Goal: Information Seeking & Learning: Learn about a topic

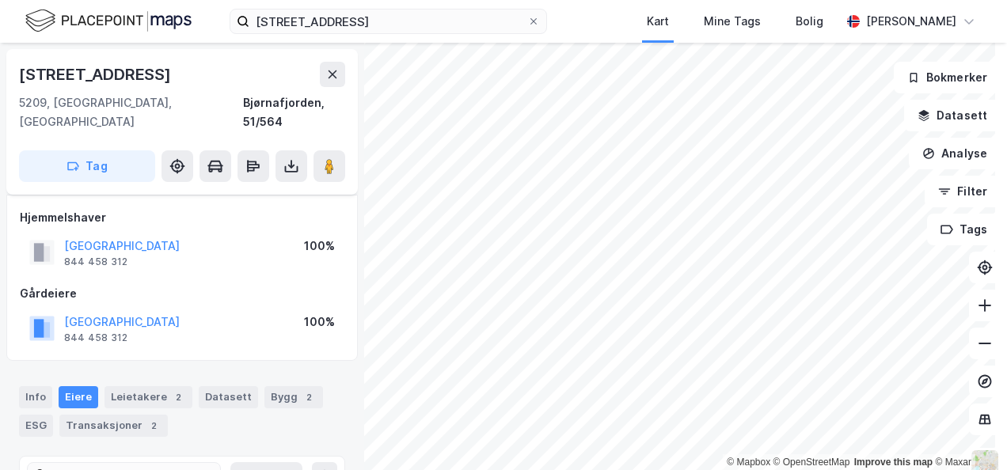
scroll to position [119, 0]
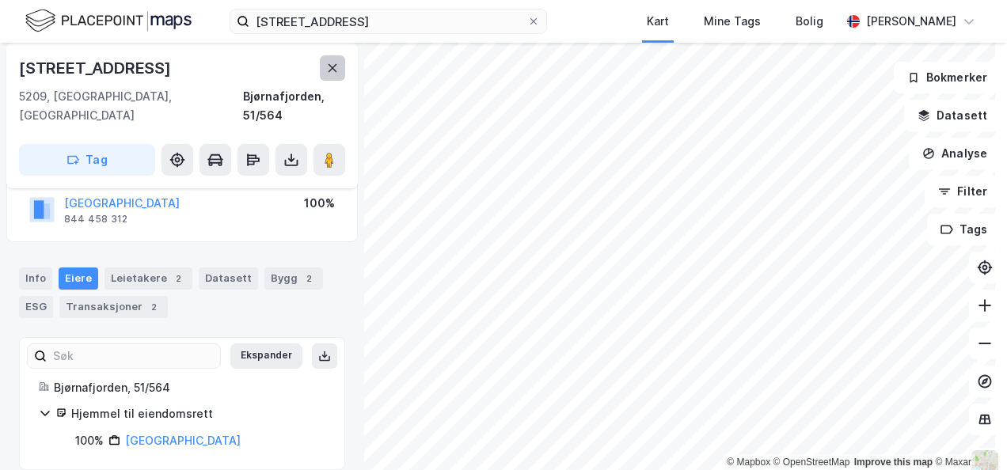
click at [332, 66] on icon at bounding box center [332, 68] width 13 height 13
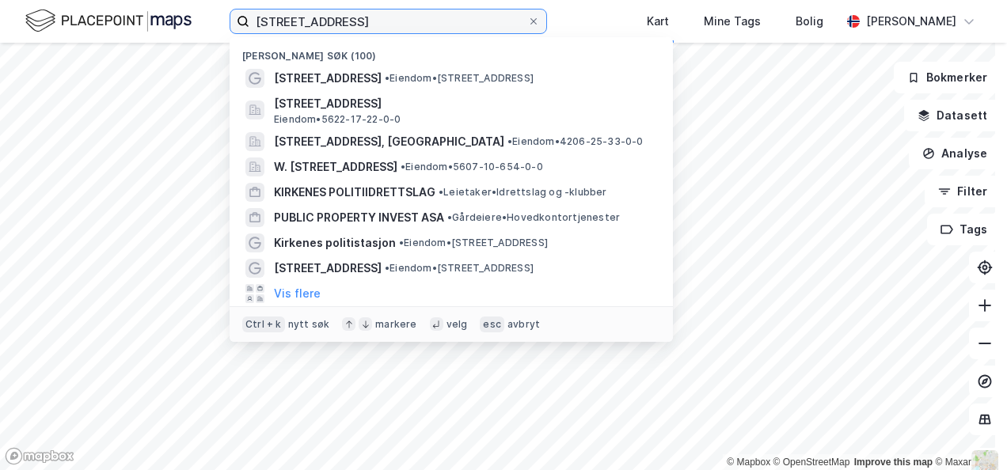
drag, startPoint x: 412, startPoint y: 24, endPoint x: 0, endPoint y: 0, distance: 412.3
click at [0, 7] on html "[STREET_ADDRESS] Nylige søk (100) [STREET_ADDRESS] • Eiendom • [STREET_ADDRESS]…" at bounding box center [503, 235] width 1007 height 470
paste input "Gamle [STREET_ADDRESS]"
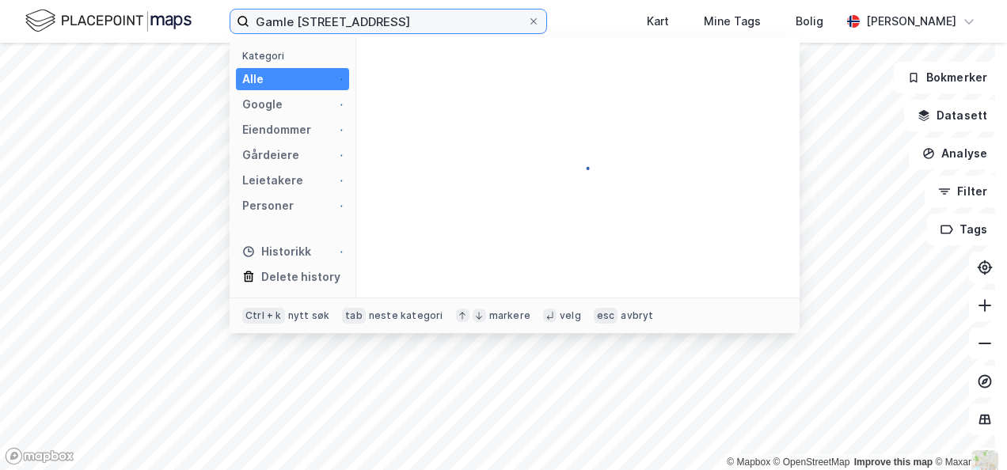
type input "Gamle [STREET_ADDRESS]"
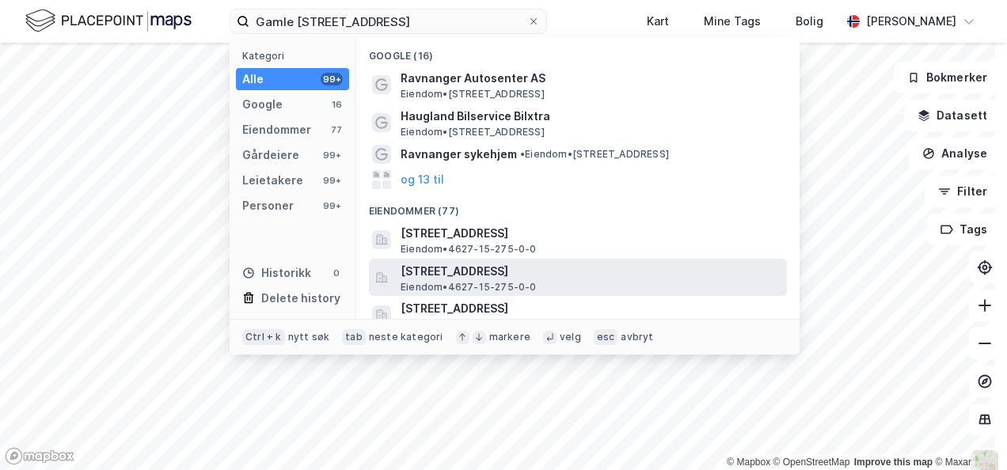
scroll to position [0, 0]
click at [570, 275] on span "[STREET_ADDRESS]" at bounding box center [591, 271] width 380 height 19
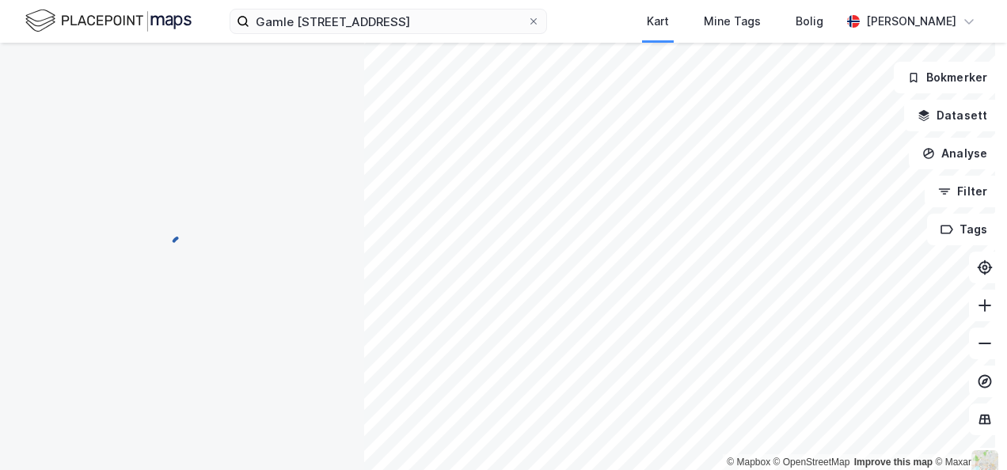
scroll to position [116, 0]
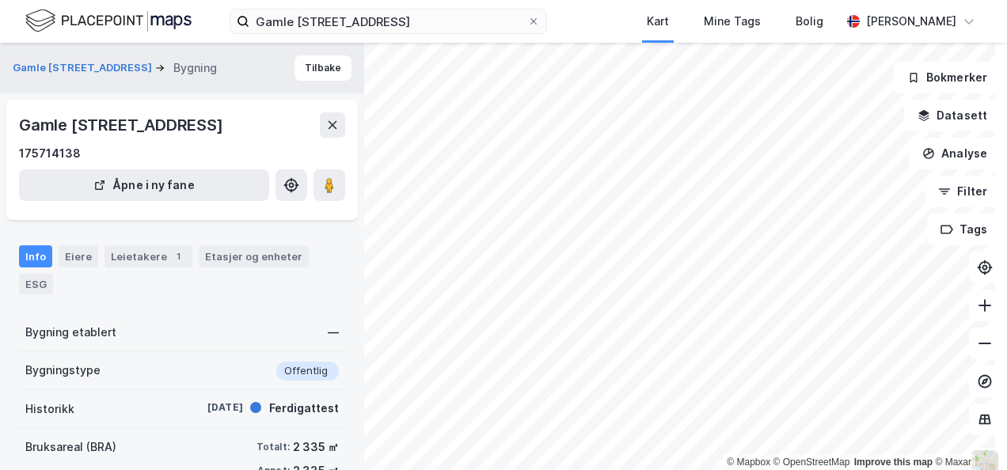
scroll to position [116, 0]
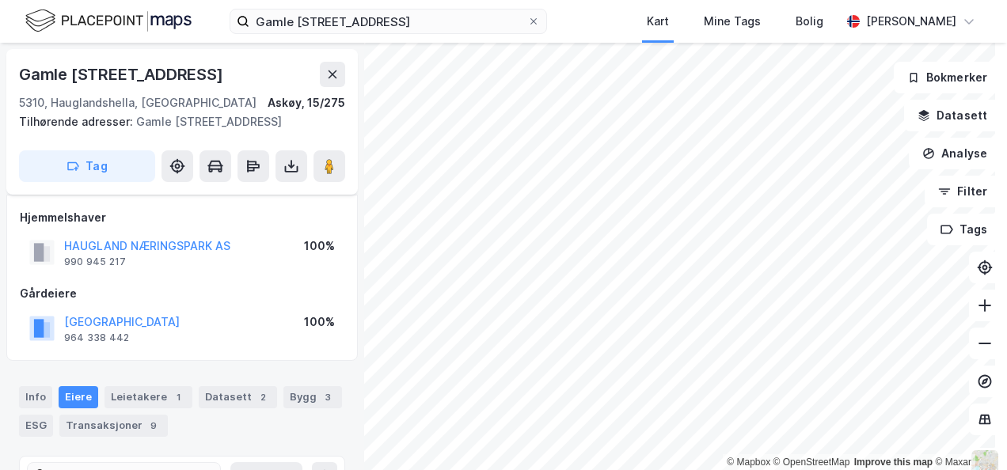
scroll to position [116, 0]
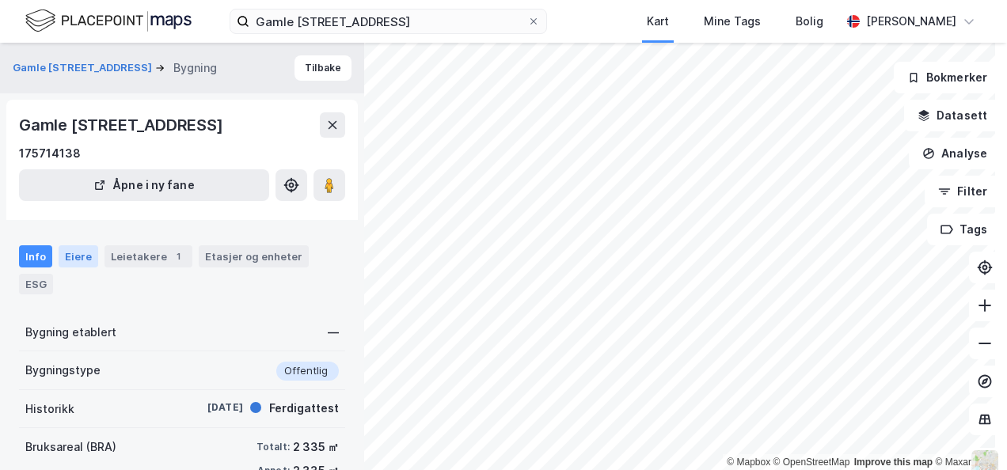
click at [76, 268] on div "Eiere" at bounding box center [79, 256] width 40 height 22
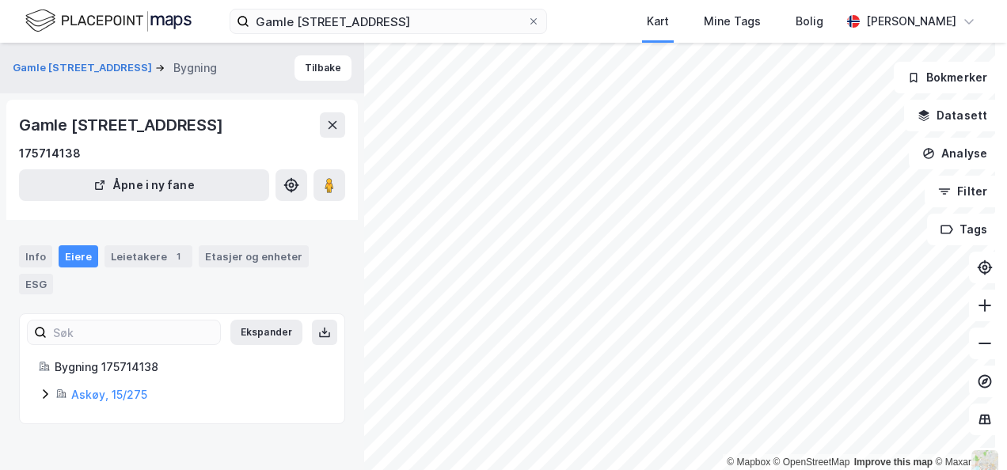
scroll to position [9, 0]
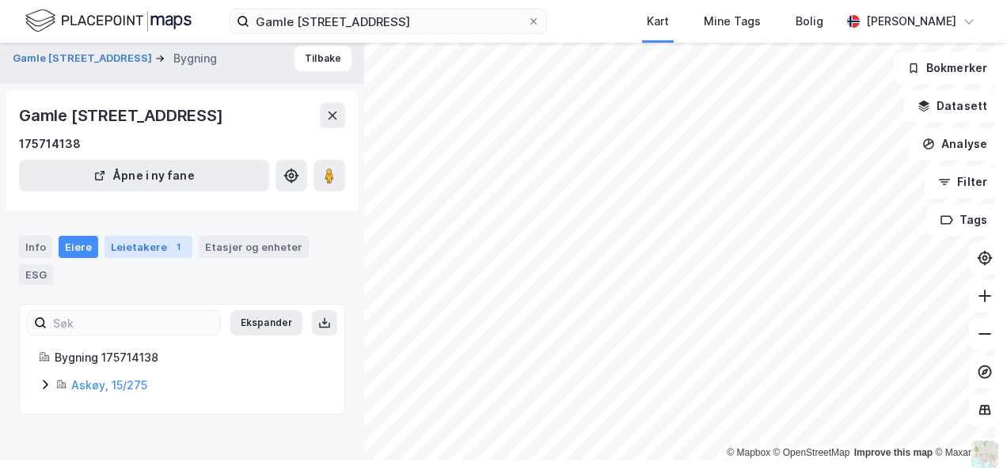
click at [146, 258] on div "Leietakere 1" at bounding box center [148, 247] width 88 height 22
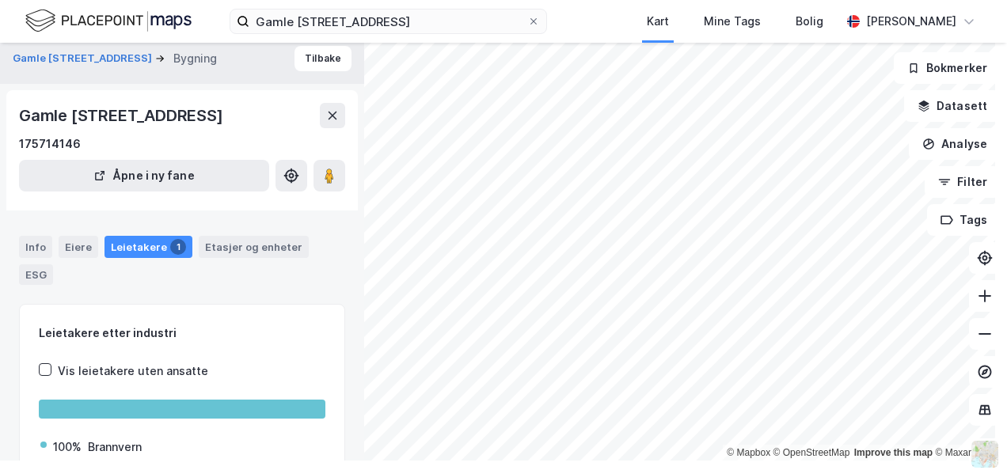
scroll to position [51, 0]
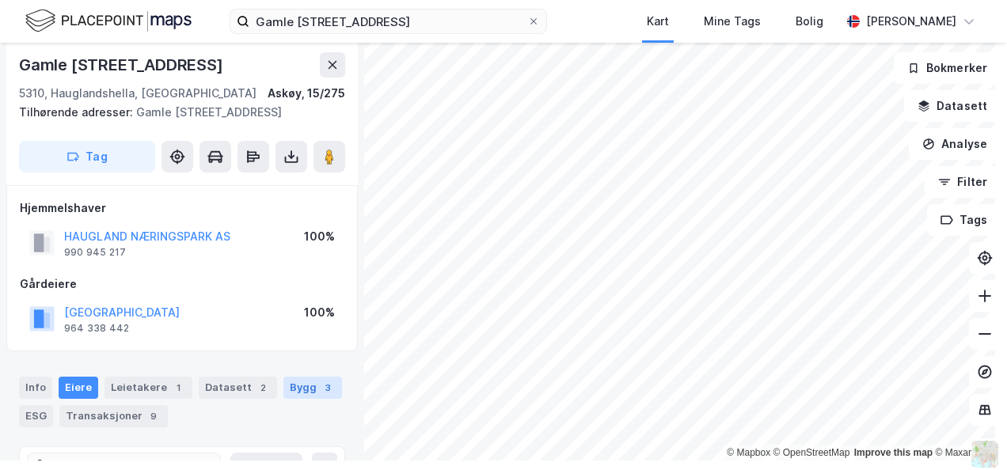
click at [296, 394] on div "Bygg 3" at bounding box center [312, 388] width 59 height 22
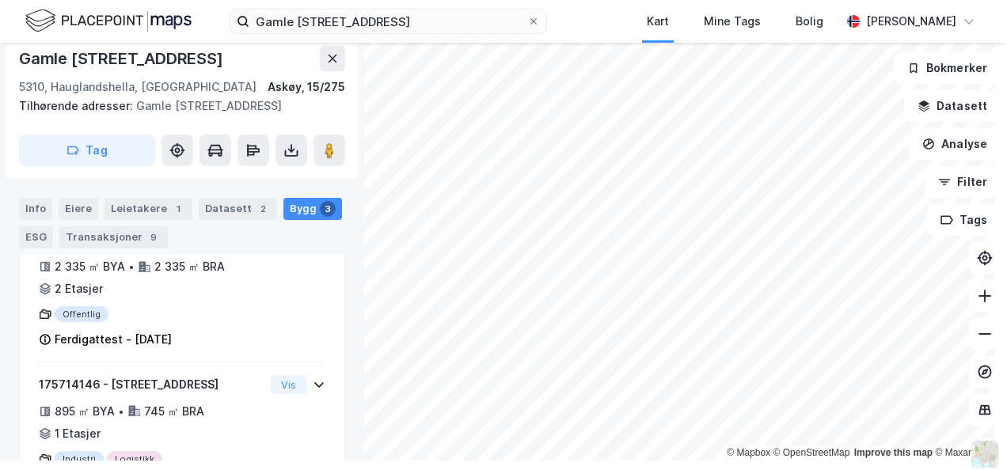
scroll to position [469, 0]
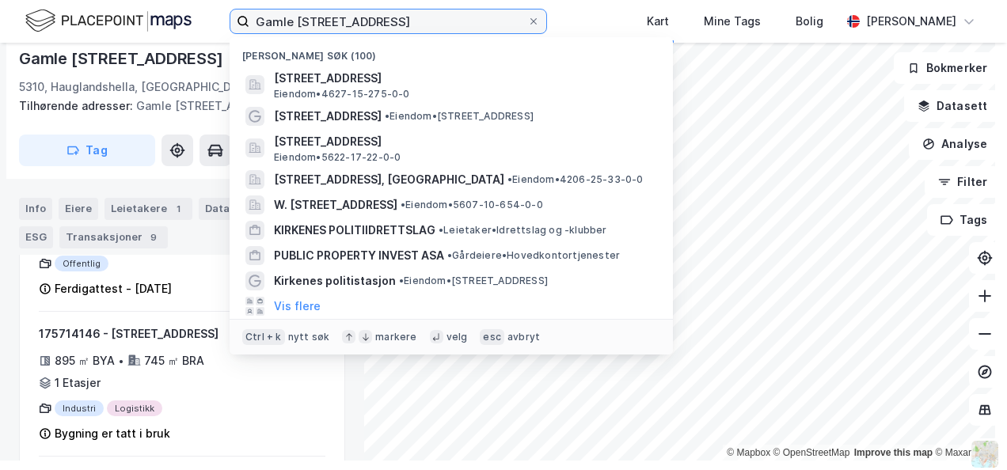
drag, startPoint x: 255, startPoint y: 20, endPoint x: 447, endPoint y: 18, distance: 192.4
click at [447, 18] on input "Gamle [STREET_ADDRESS]" at bounding box center [388, 21] width 278 height 24
